Goal: Obtain resource: Download file/media

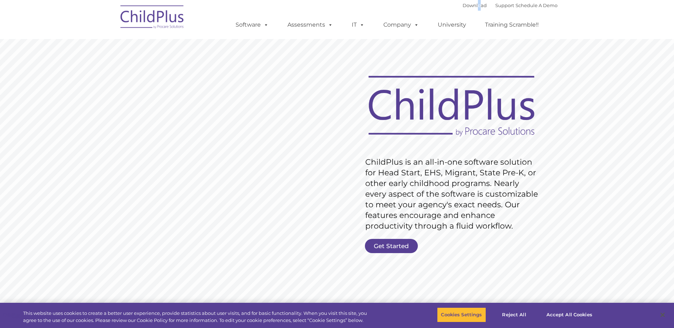
click at [469, 2] on div "Download Support | Schedule A Demo " at bounding box center [509, 5] width 95 height 11
drag, startPoint x: 469, startPoint y: 2, endPoint x: 463, endPoint y: 6, distance: 7.0
click at [463, 6] on link "Download" at bounding box center [474, 5] width 24 height 6
click at [462, 4] on link "Download" at bounding box center [474, 5] width 24 height 6
click at [462, 5] on link "Download" at bounding box center [474, 5] width 24 height 6
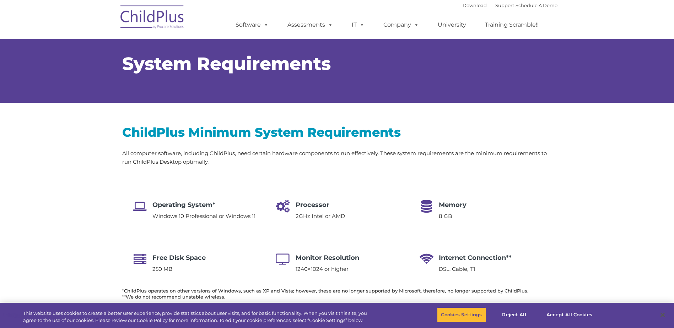
select select "MEDIUM"
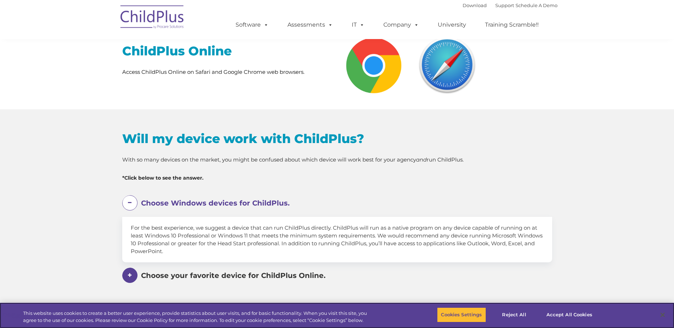
scroll to position [289, 0]
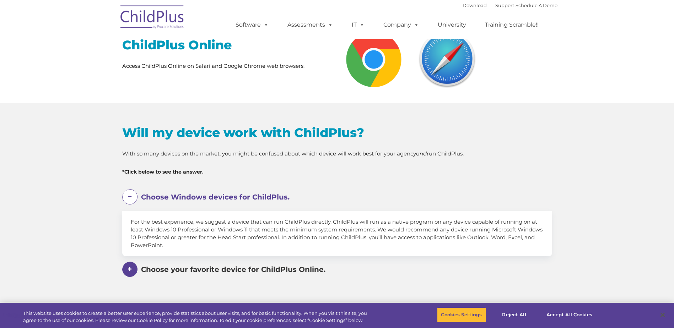
select select "MEDIUM"
